Goal: Contribute content: Add original content to the website for others to see

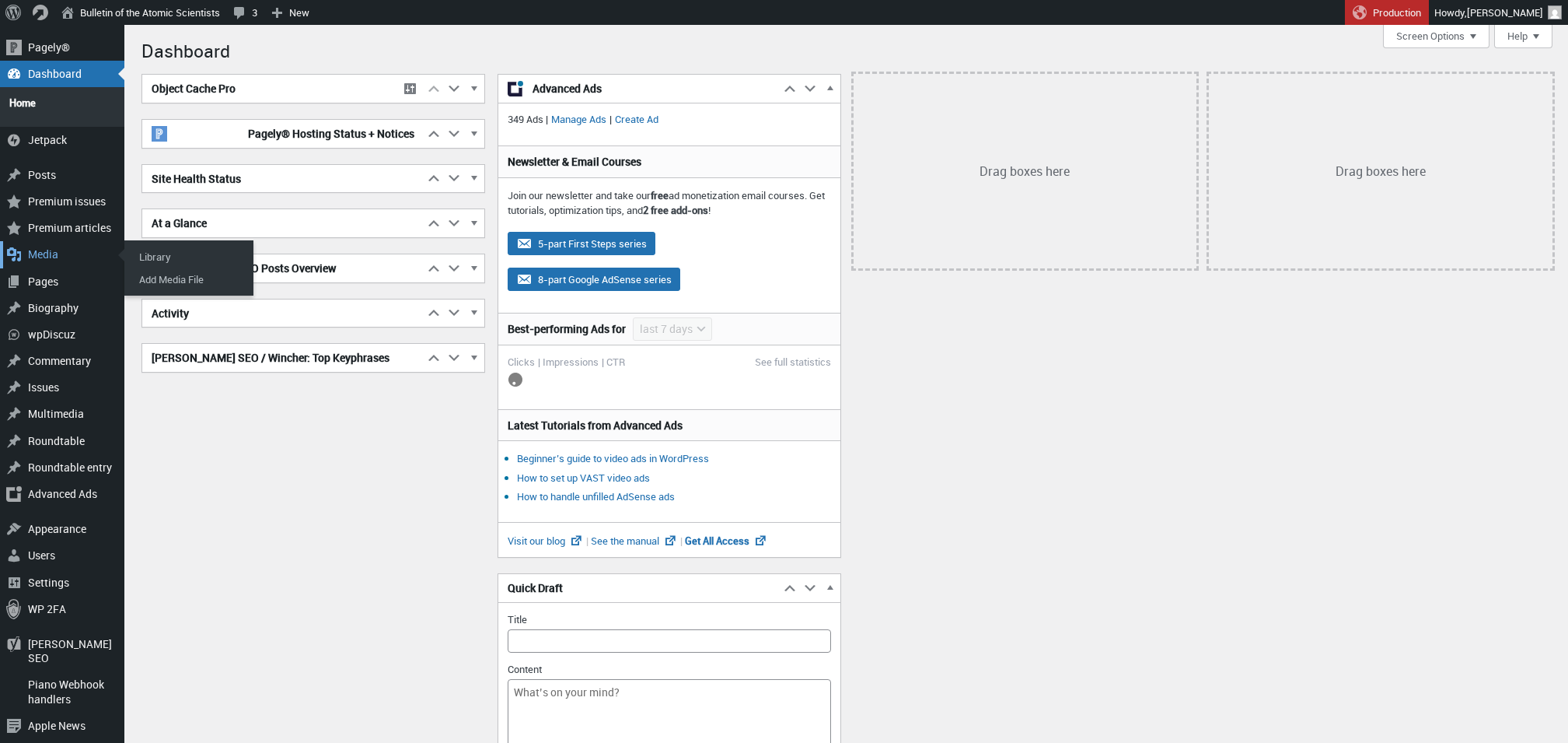
click at [60, 247] on div "Media" at bounding box center [62, 254] width 124 height 26
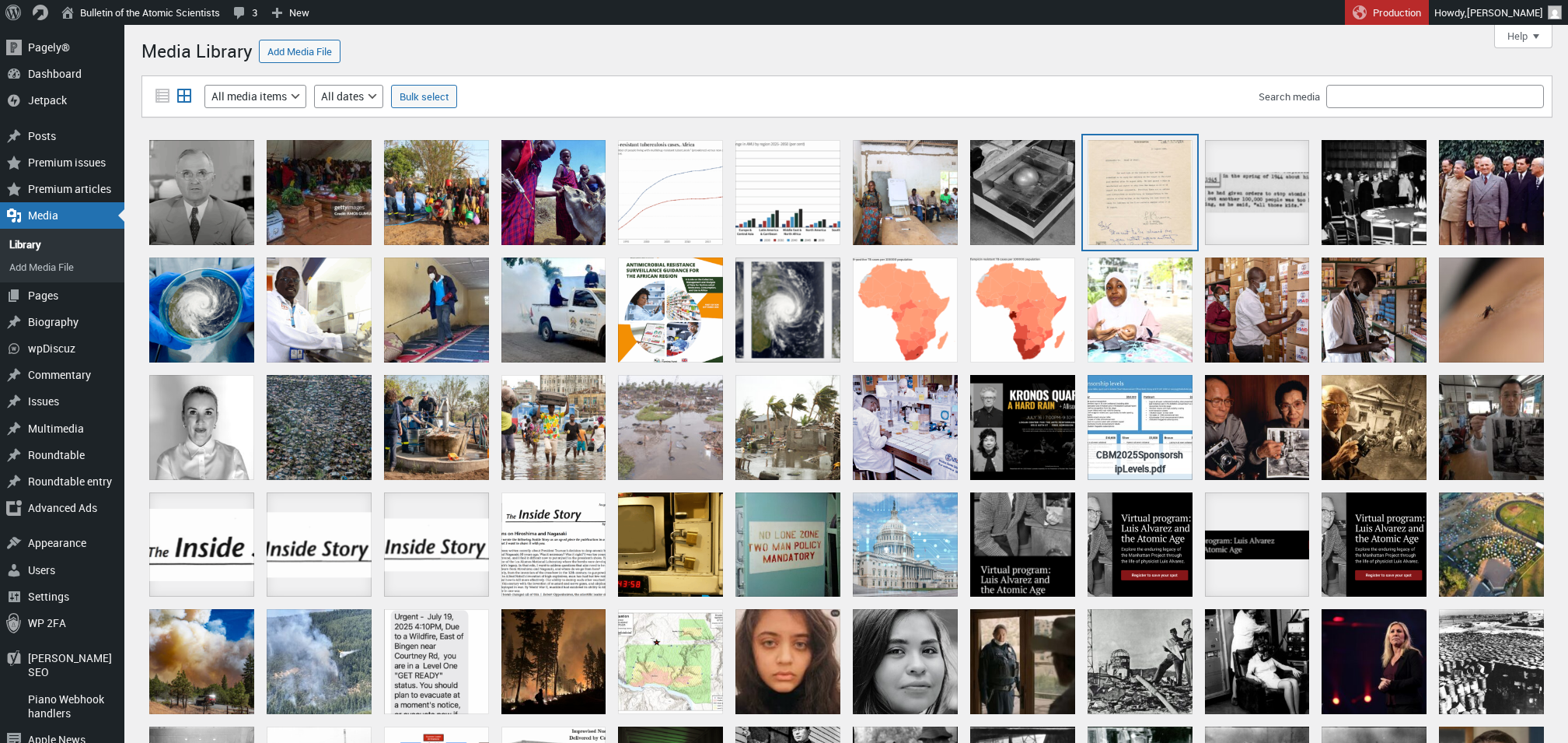
click at [1142, 190] on div "war dept aug 10 45" at bounding box center [1140, 193] width 105 height 105
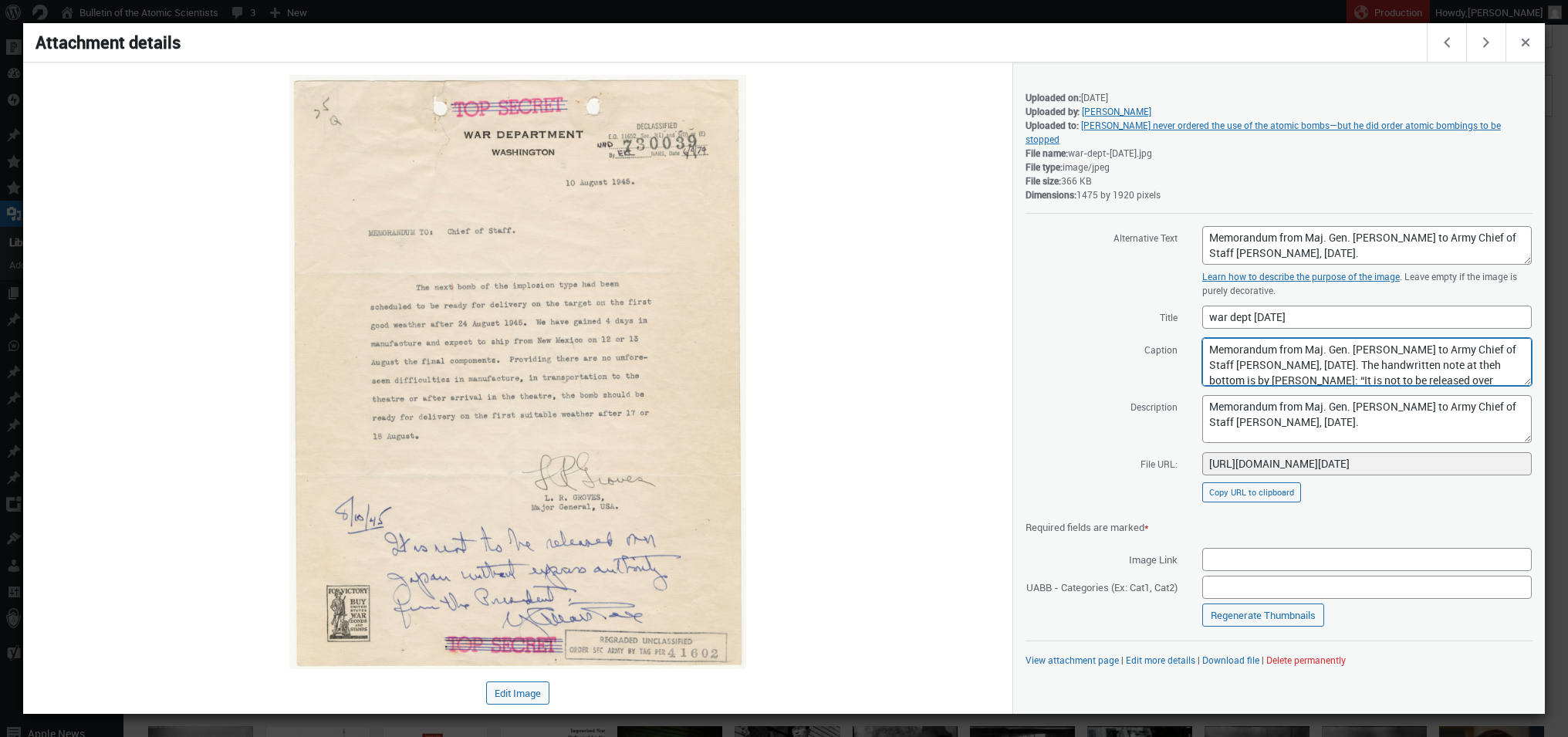
click at [1230, 365] on textarea "Memorandum from Maj. Gen. [PERSON_NAME] to Army Chief of Staff [PERSON_NAME], […" at bounding box center [1366, 361] width 329 height 48
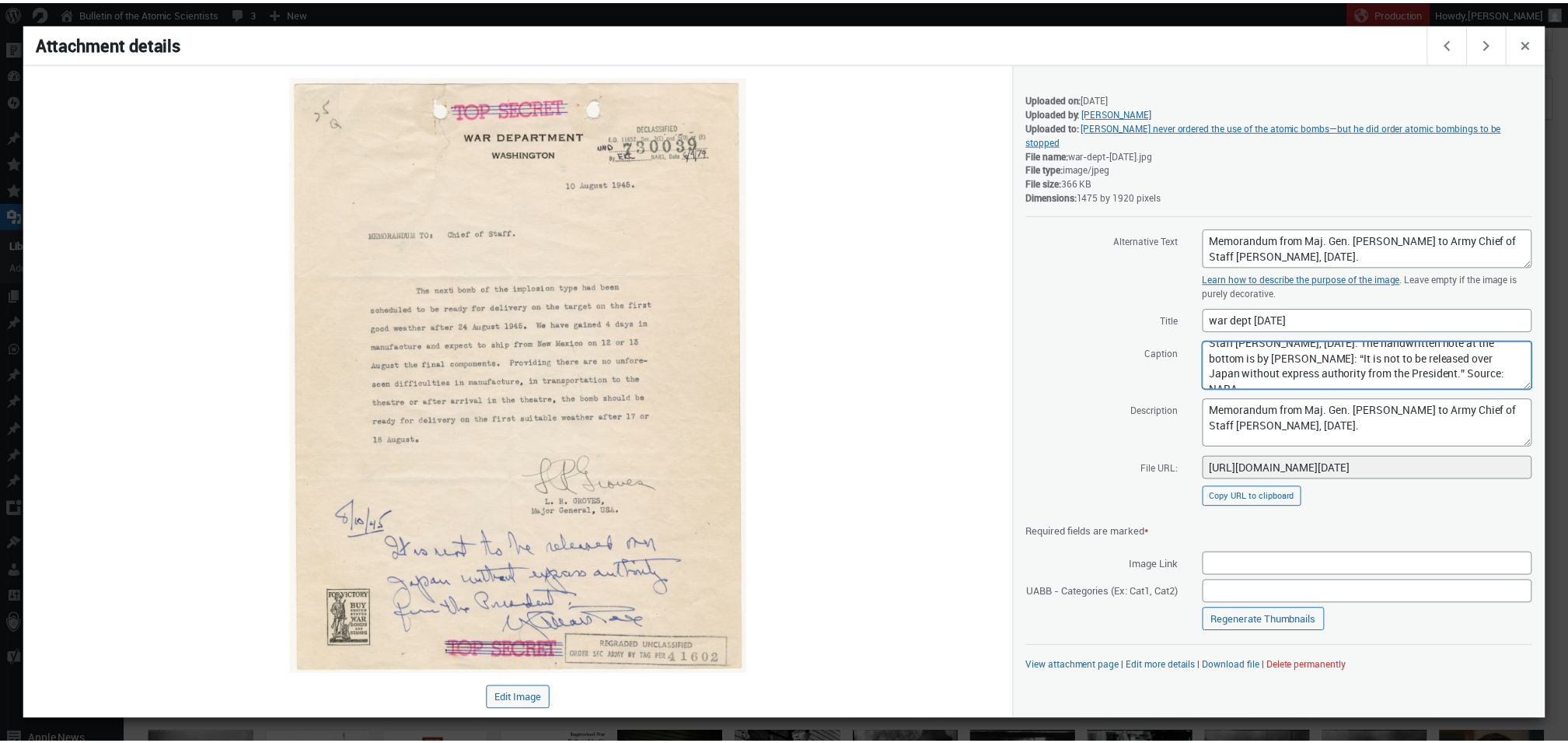
scroll to position [29, 0]
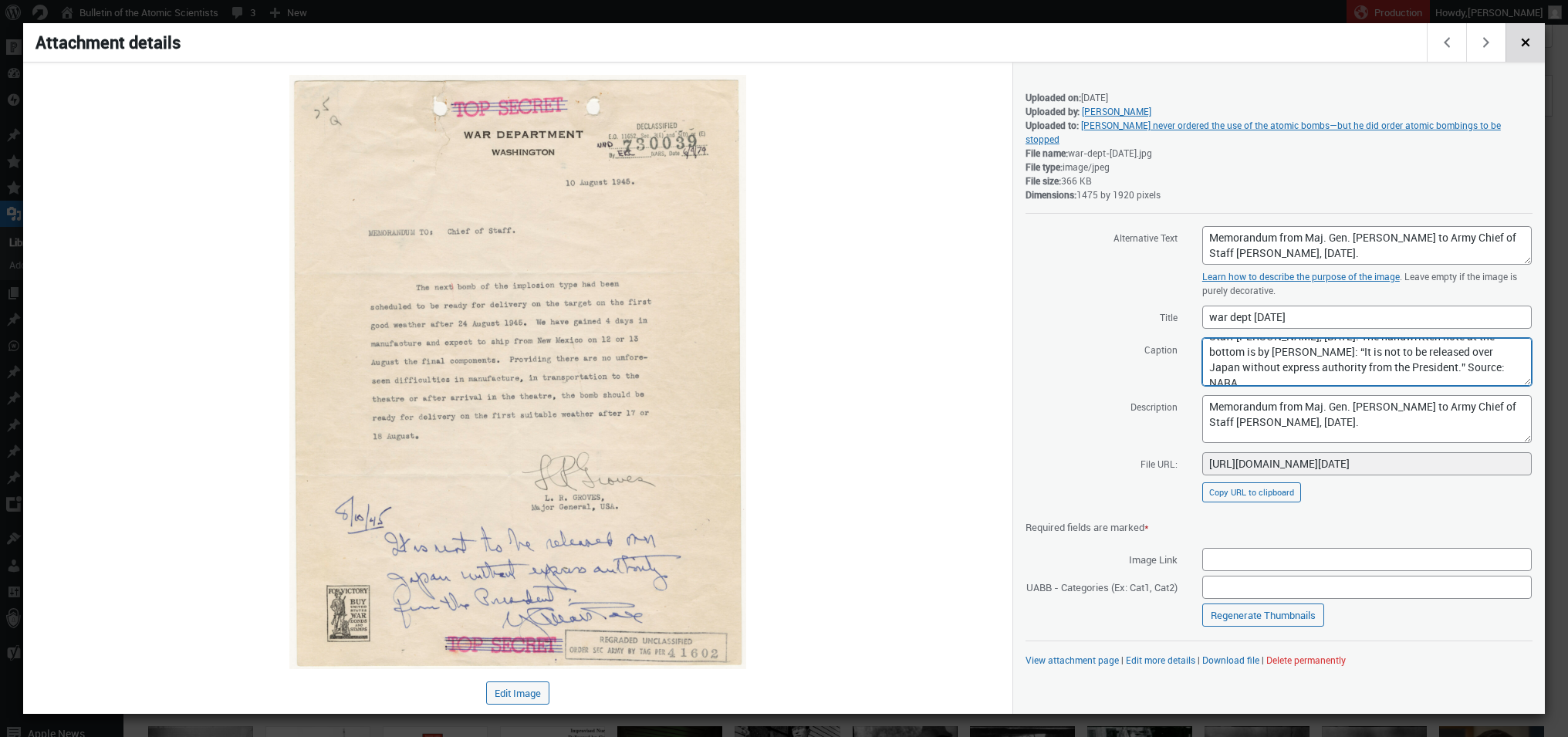
type textarea "Memorandum from Maj. Gen. [PERSON_NAME] to Army Chief of Staff [PERSON_NAME], […"
click at [1532, 36] on span "Close dialog" at bounding box center [1525, 41] width 17 height 13
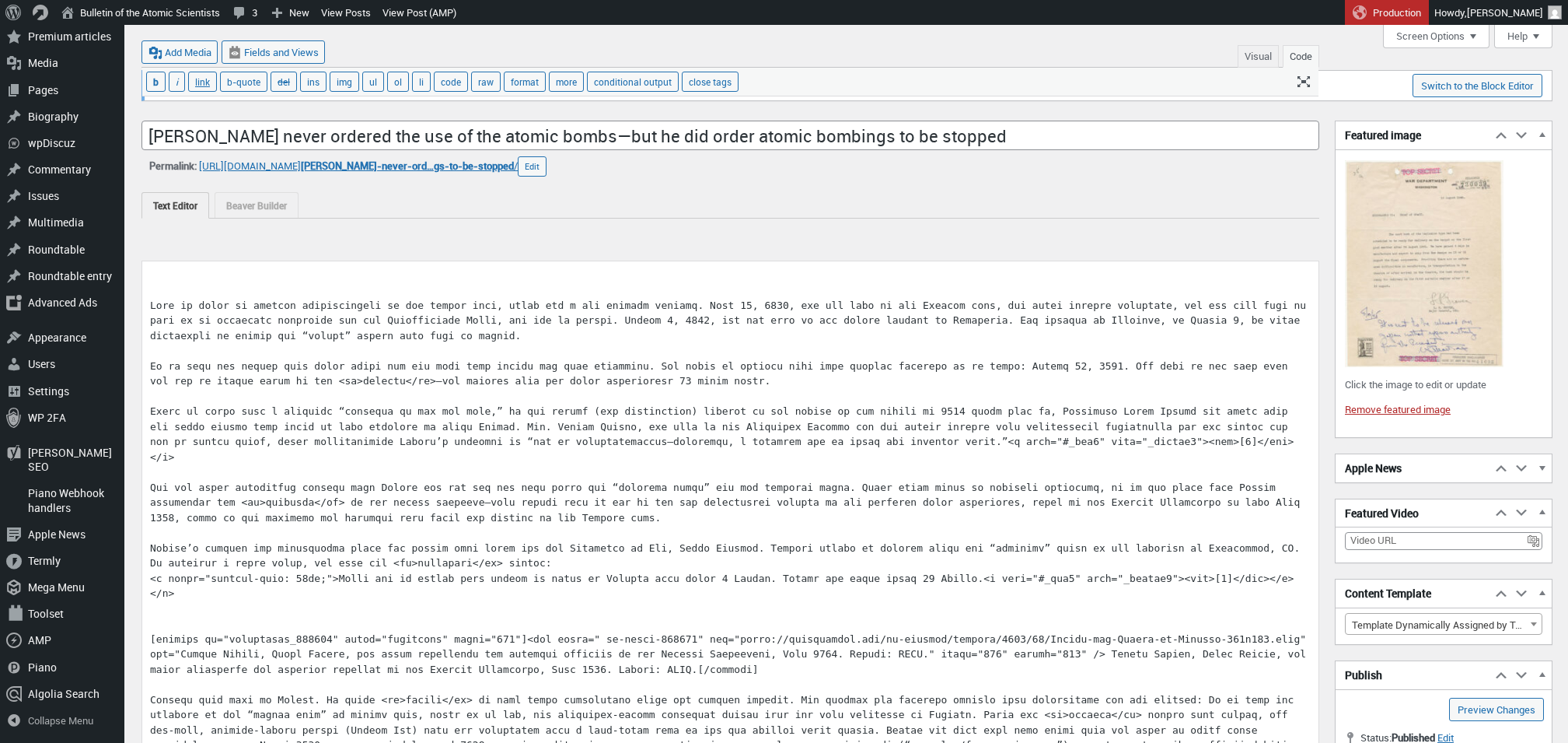
scroll to position [543, 0]
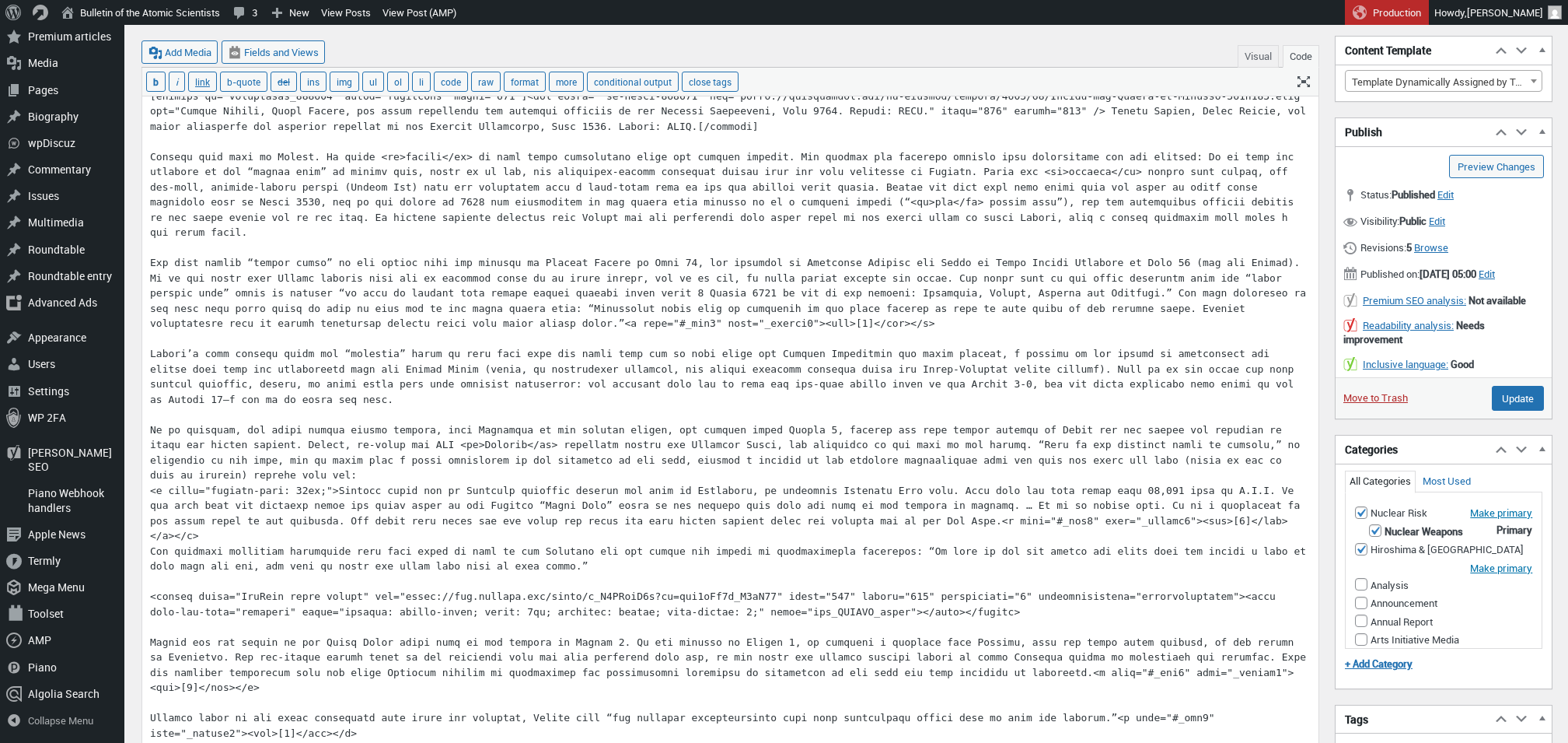
click at [1244, 55] on button "Visual" at bounding box center [1258, 56] width 41 height 22
type textarea "When it comes to marking anniversaries of the atomic bomb, there are a few obvi…"
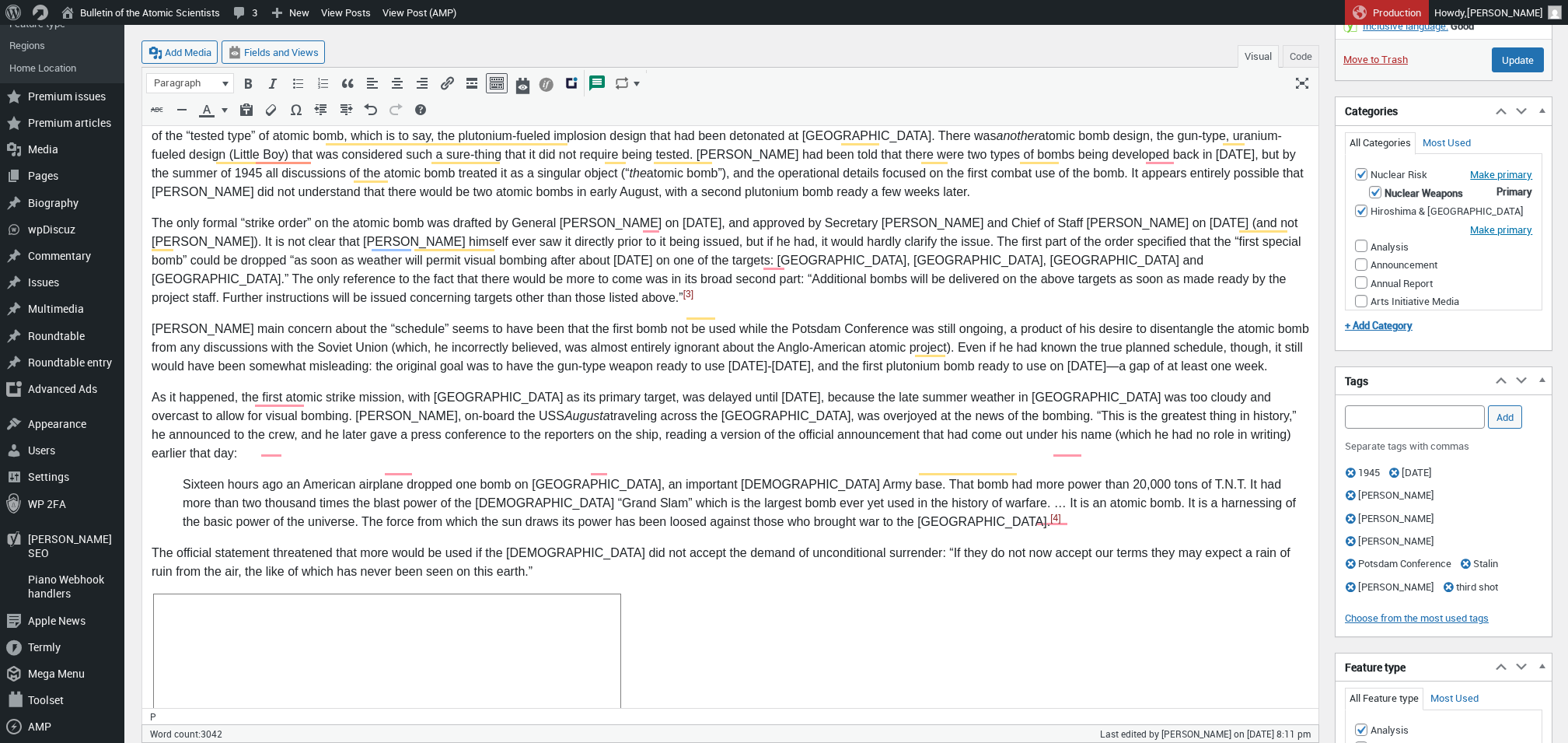
scroll to position [814, 0]
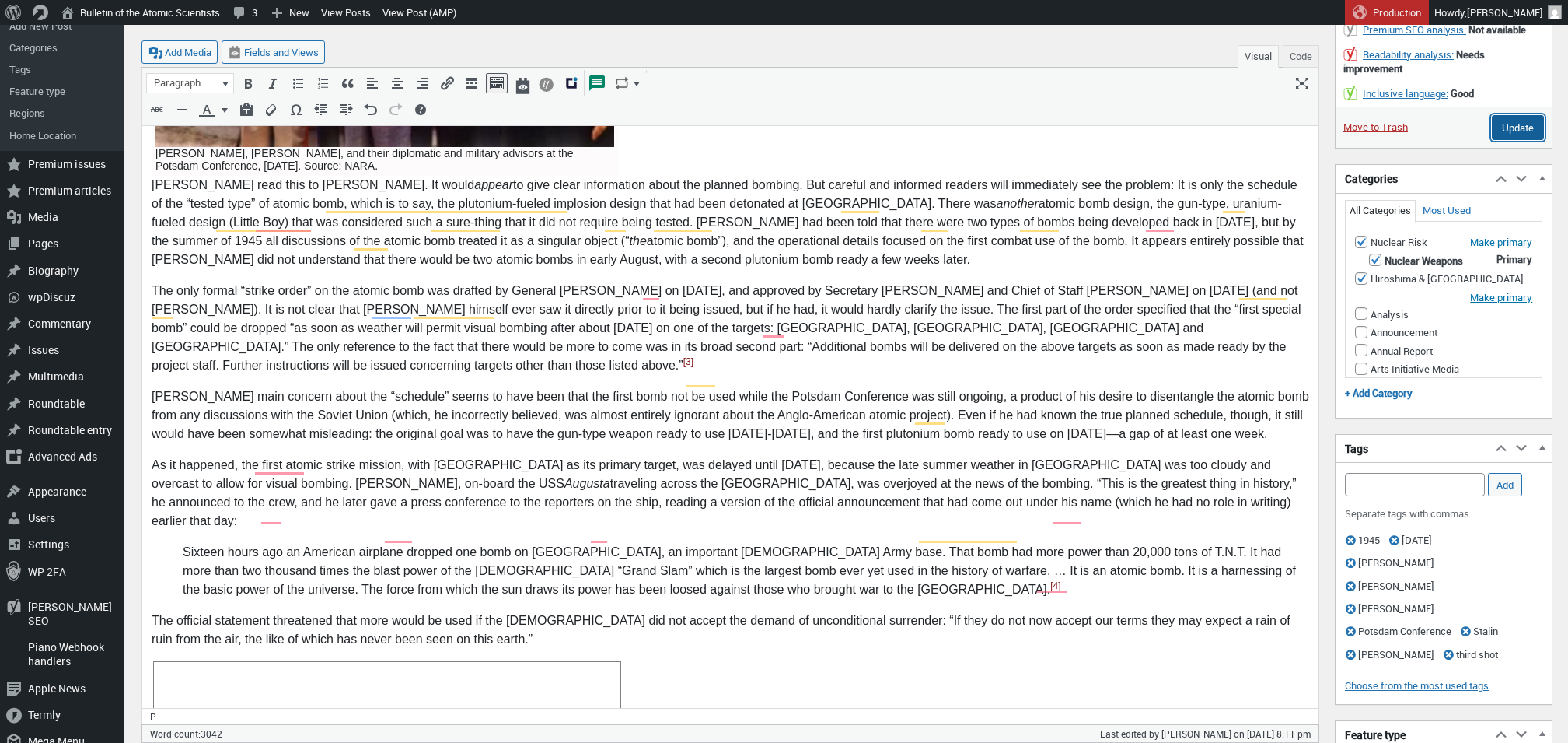
click at [1527, 140] on input "Update" at bounding box center [1518, 127] width 52 height 25
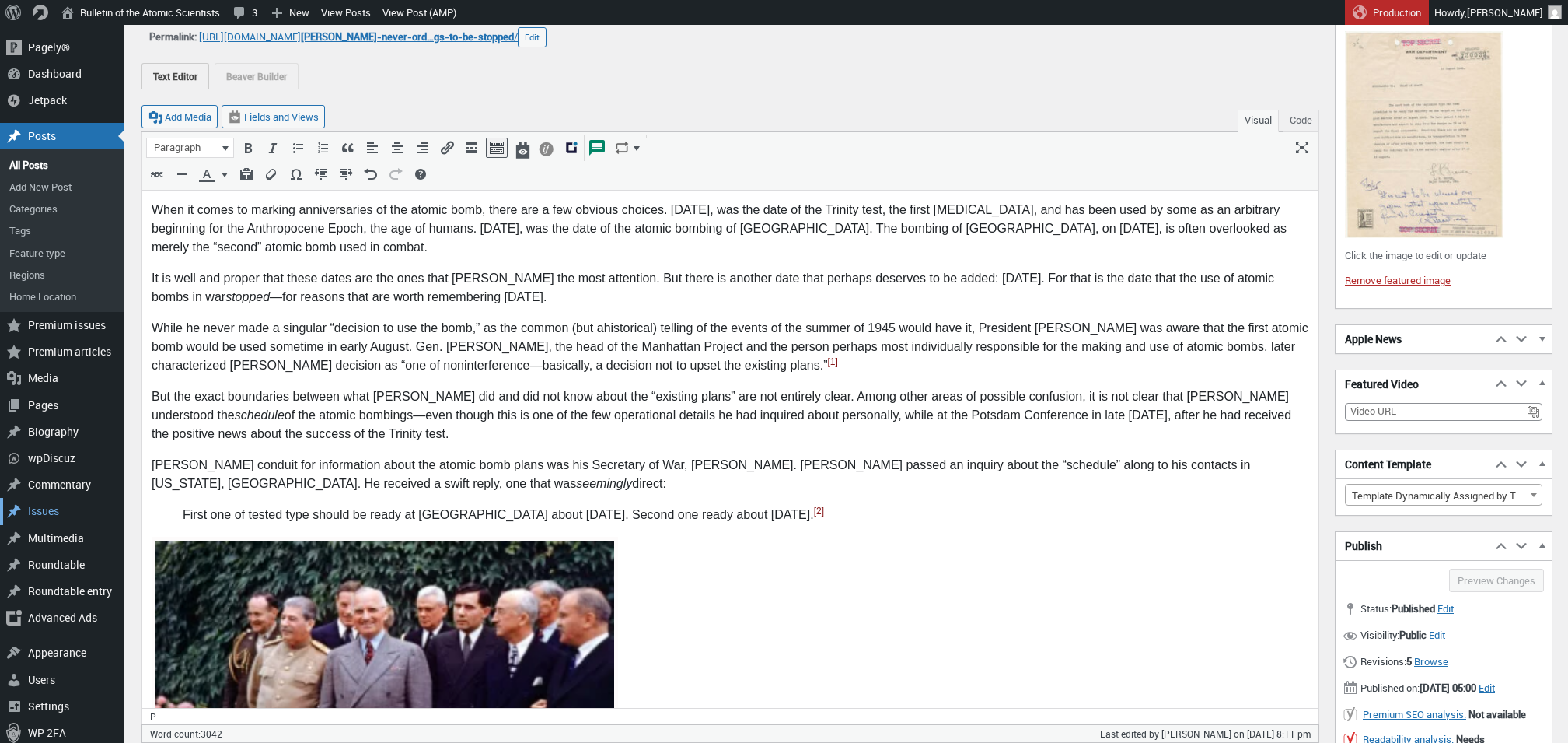
scroll to position [0, 0]
